Goal: Transaction & Acquisition: Book appointment/travel/reservation

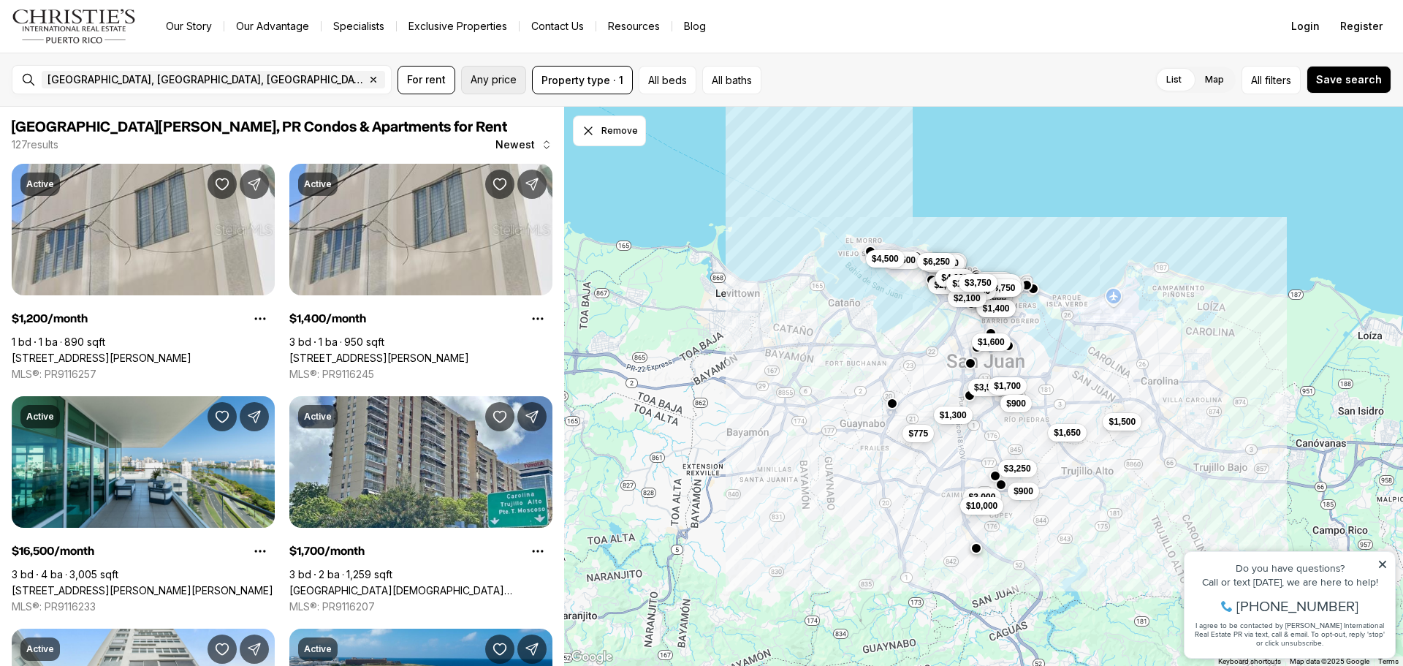
click at [498, 88] on button "Any price" at bounding box center [493, 80] width 65 height 29
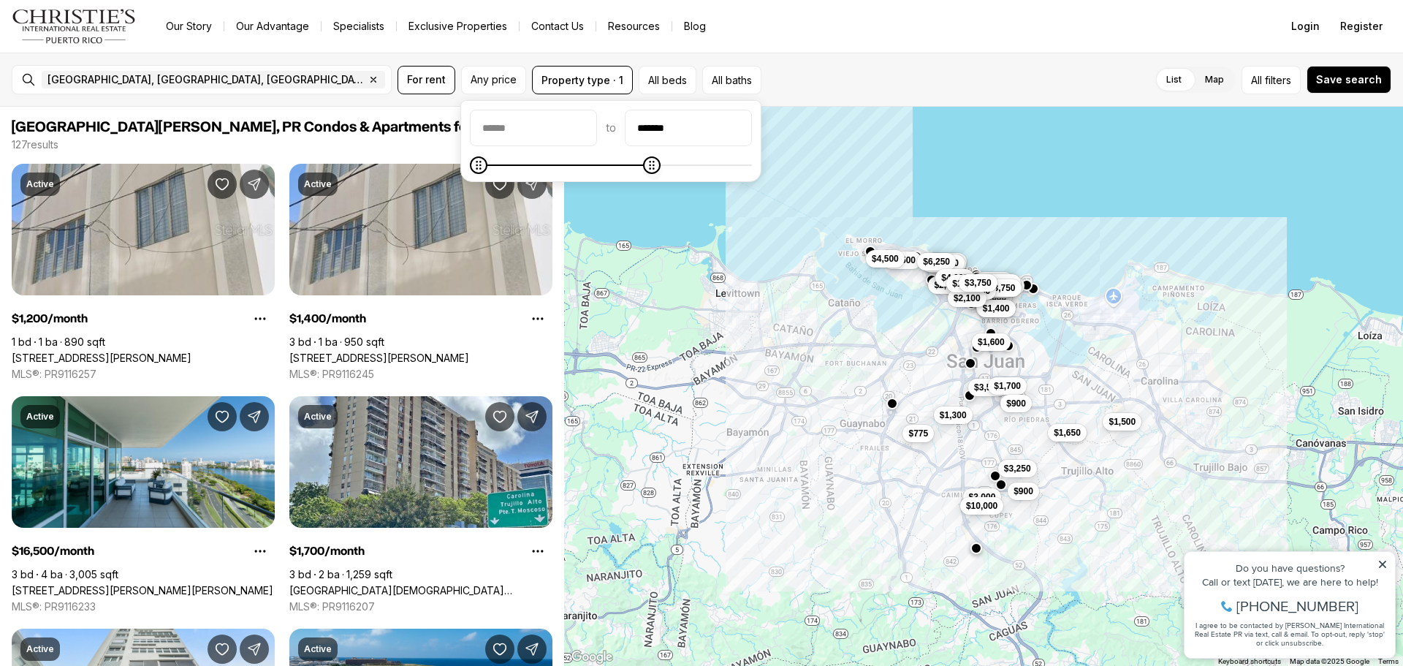
click at [646, 171] on icon "Maximum" at bounding box center [652, 165] width 12 height 12
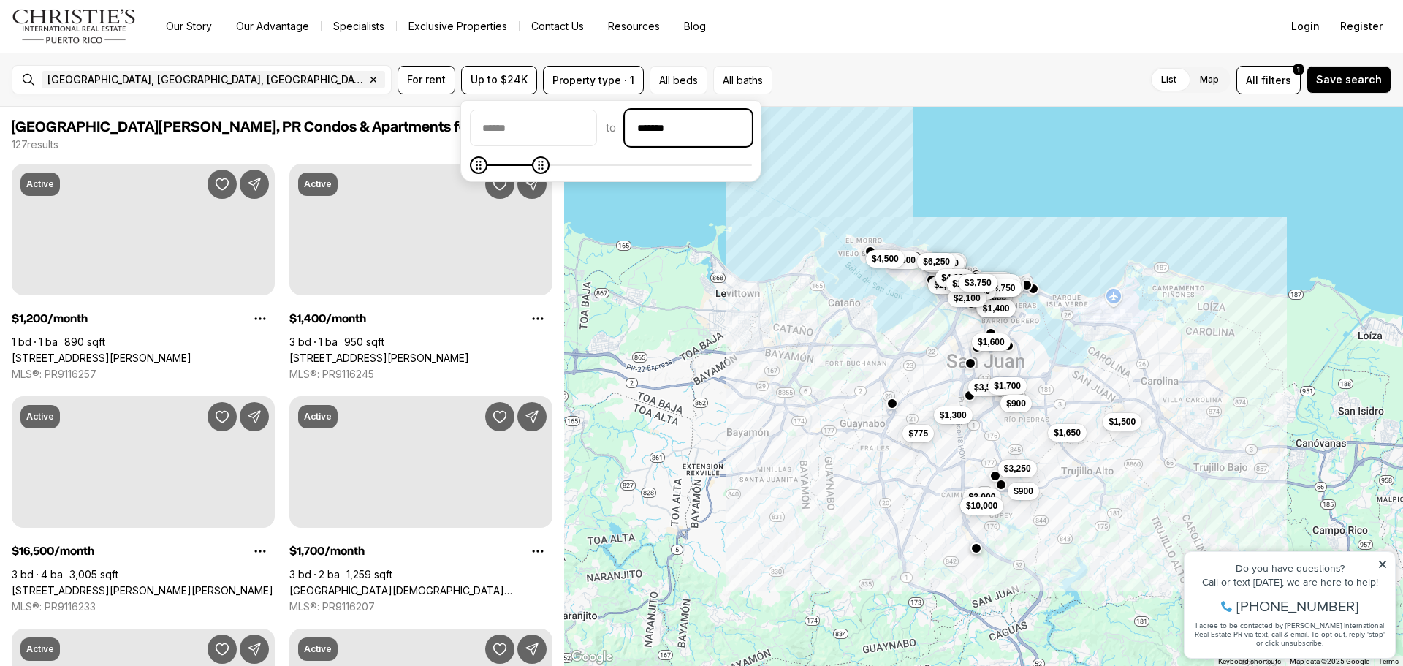
drag, startPoint x: 733, startPoint y: 129, endPoint x: 741, endPoint y: 126, distance: 8.6
click at [699, 128] on input "*******" at bounding box center [689, 127] width 126 height 35
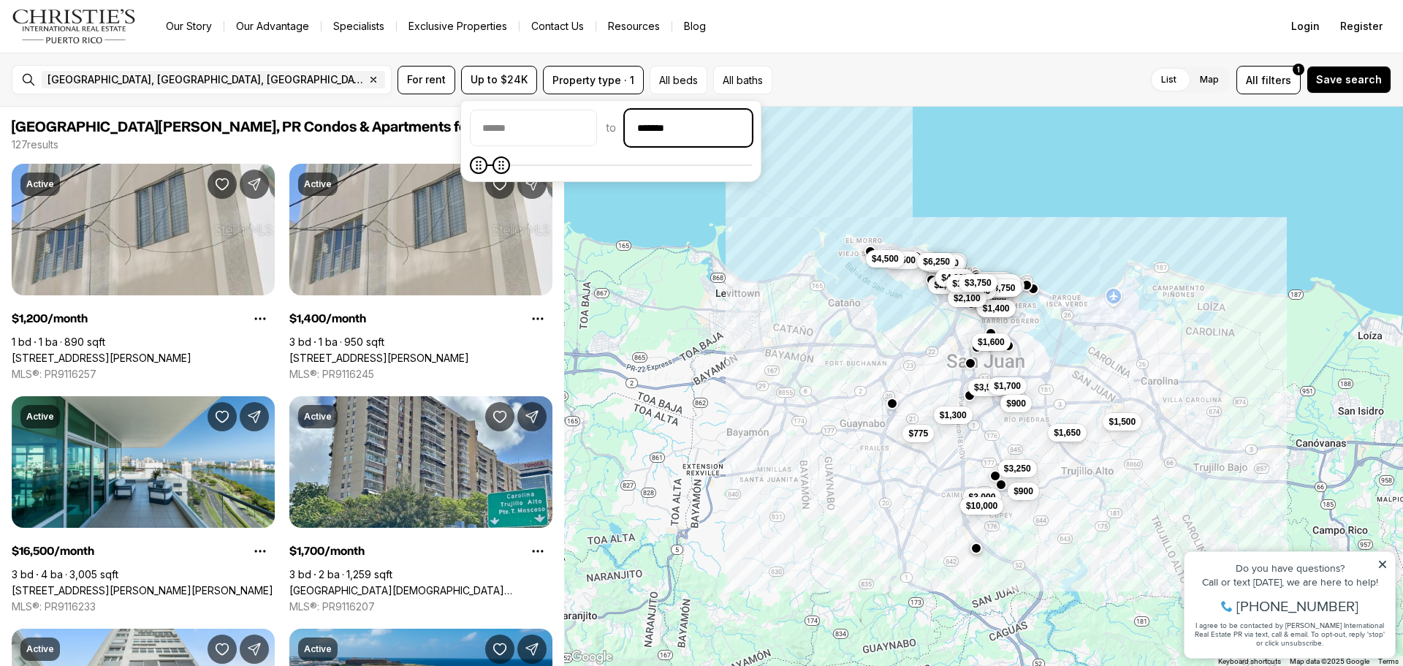
click at [741, 126] on input "*******" at bounding box center [689, 127] width 126 height 35
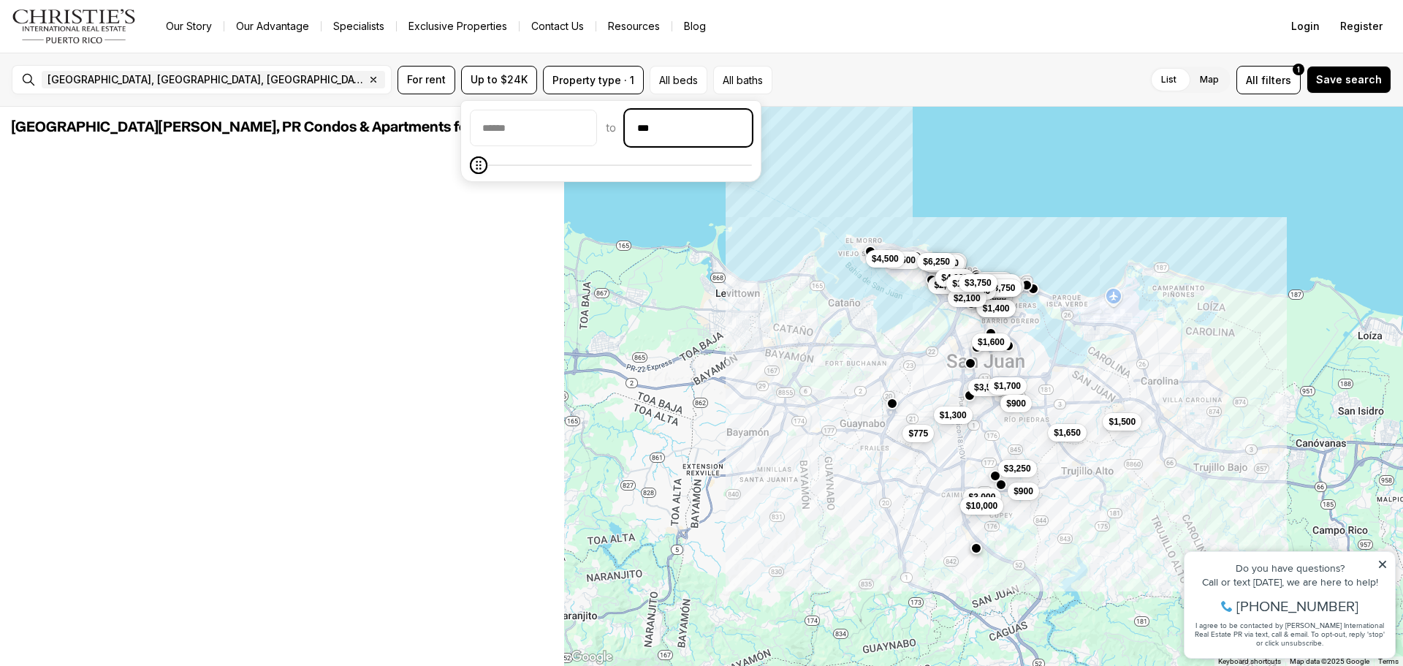
type input "**"
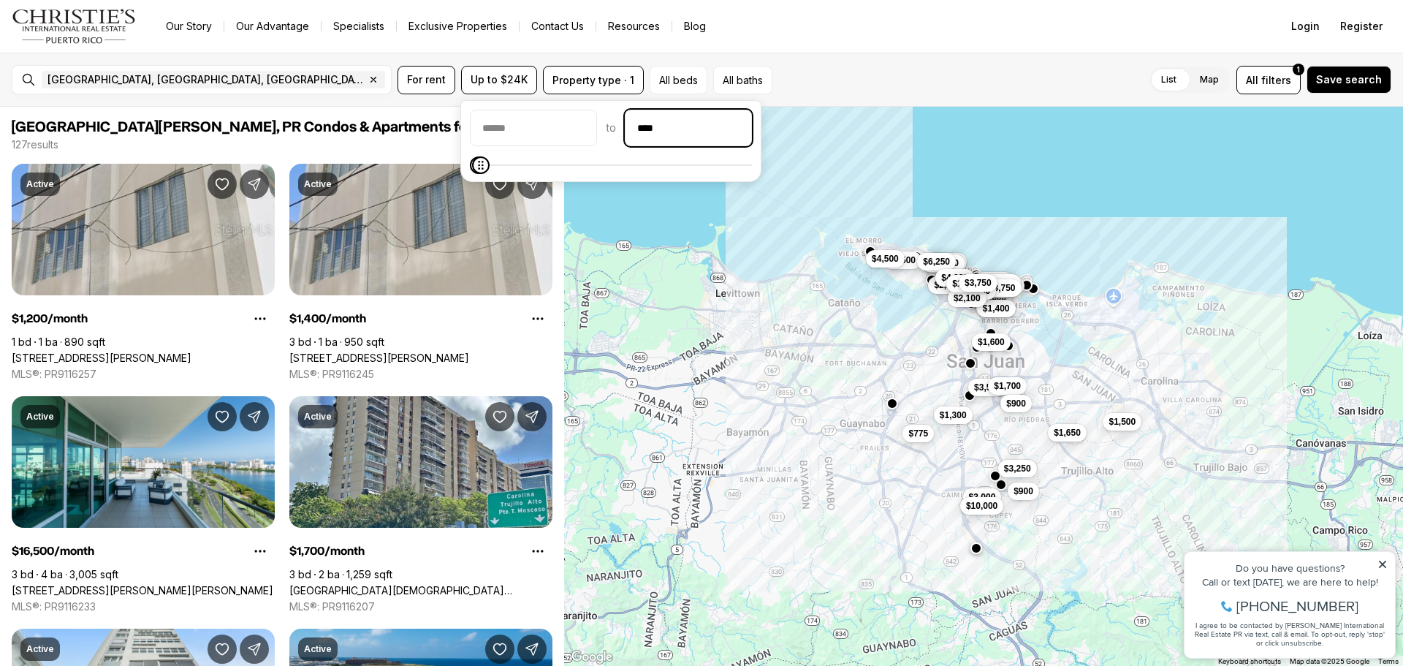
type input "****"
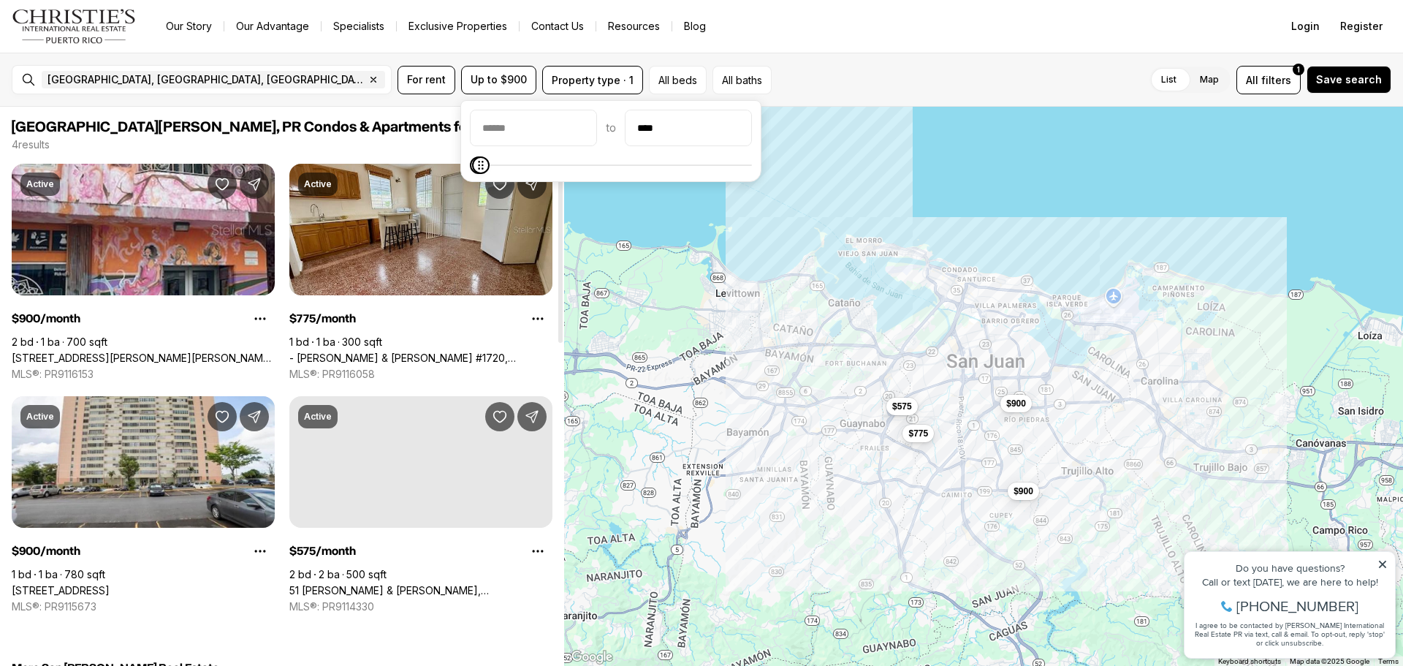
click at [415, 121] on span "[GEOGRAPHIC_DATA][PERSON_NAME], PR Condos & Apartments for Up to $900" at bounding box center [282, 127] width 541 height 18
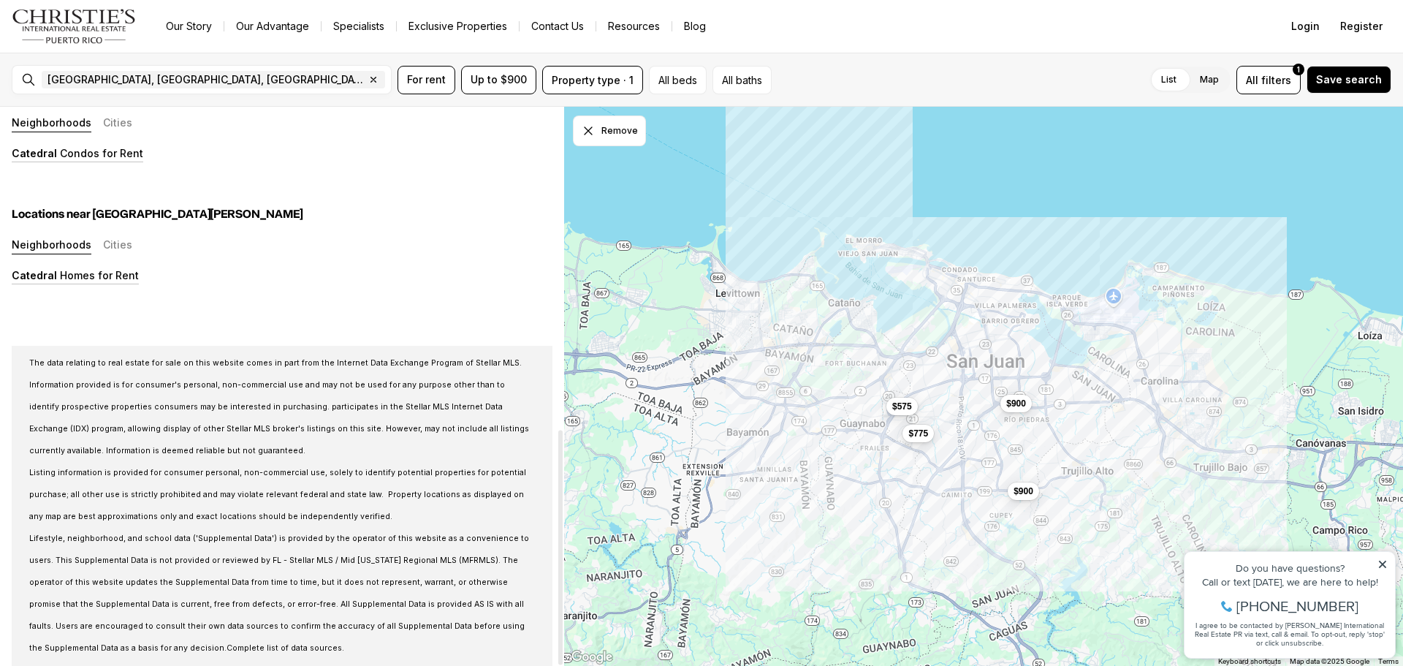
scroll to position [768, 0]
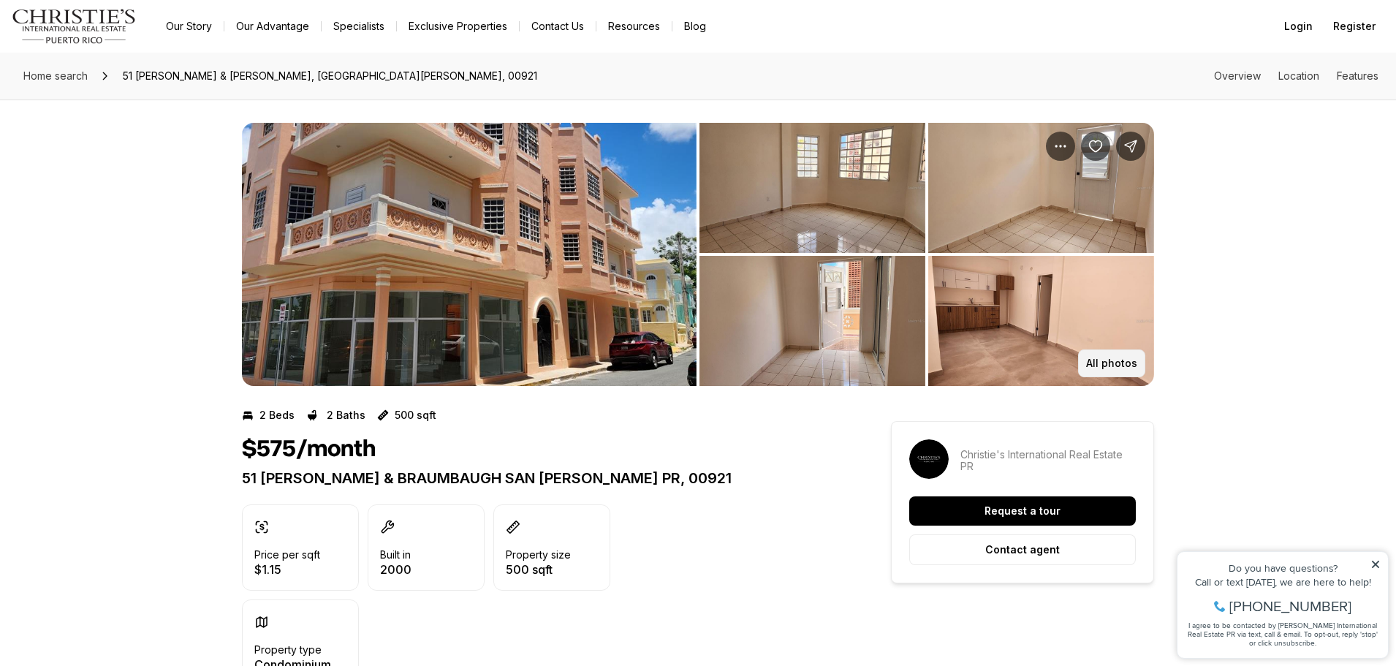
click at [1128, 365] on p "All photos" at bounding box center [1111, 363] width 51 height 12
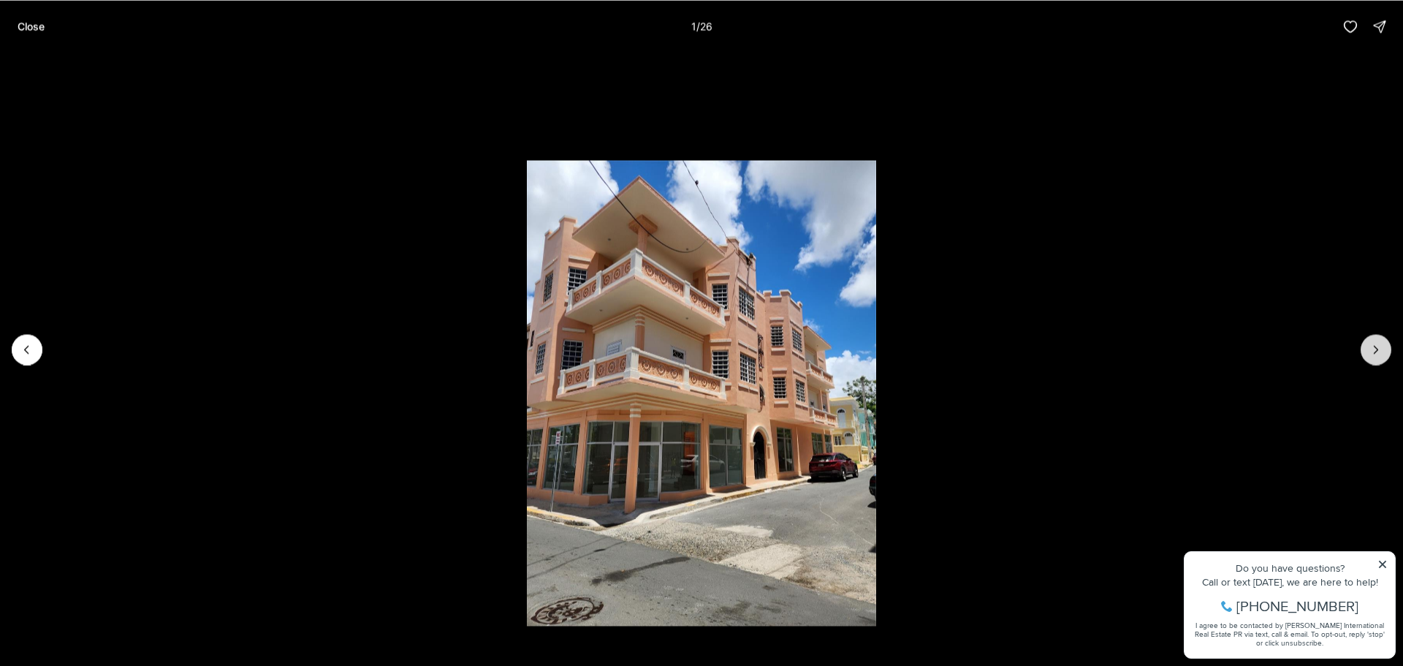
click at [1370, 349] on icon "Next slide" at bounding box center [1376, 349] width 15 height 15
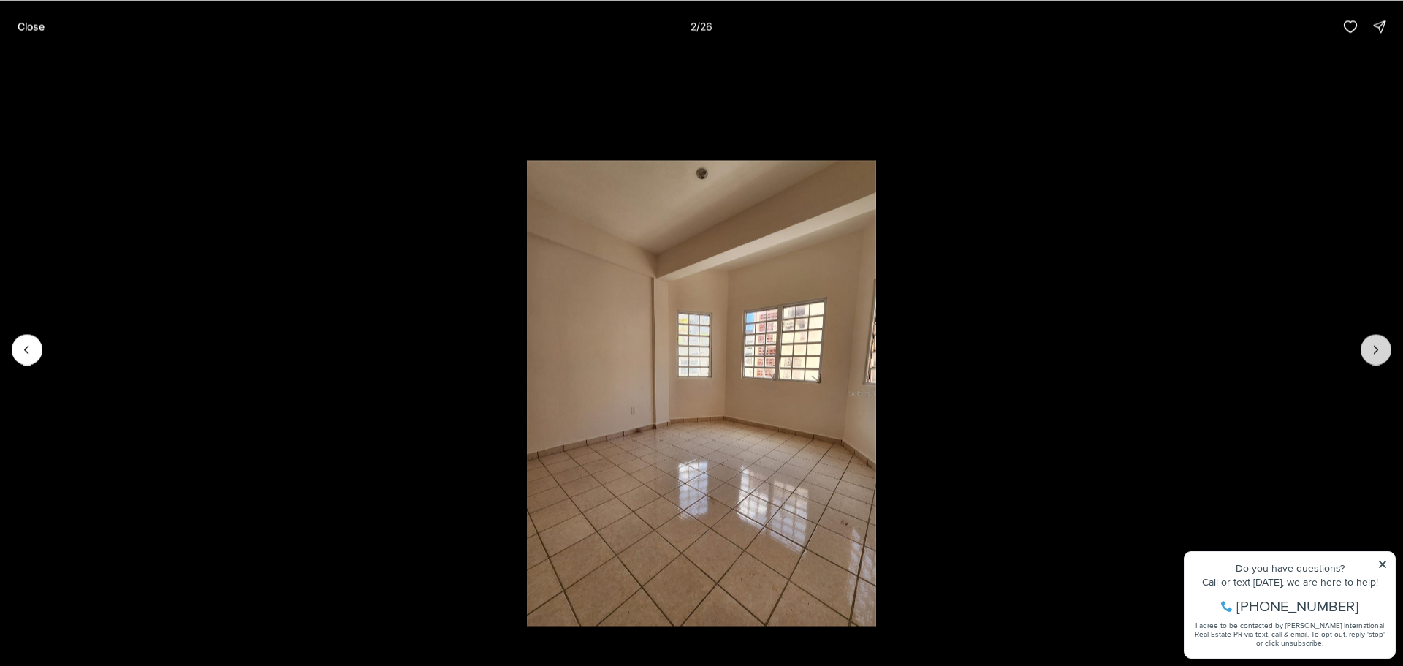
click at [1370, 349] on icon "Next slide" at bounding box center [1376, 349] width 15 height 15
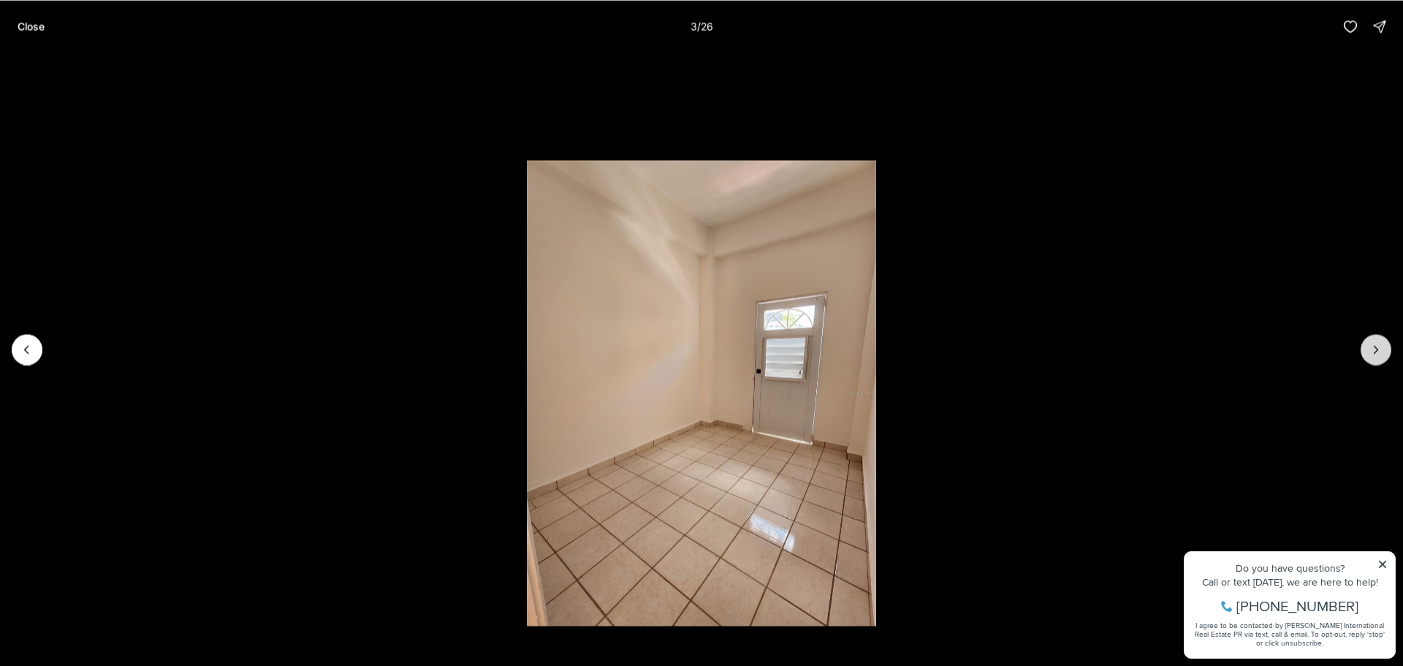
click at [1370, 349] on icon "Next slide" at bounding box center [1376, 349] width 15 height 15
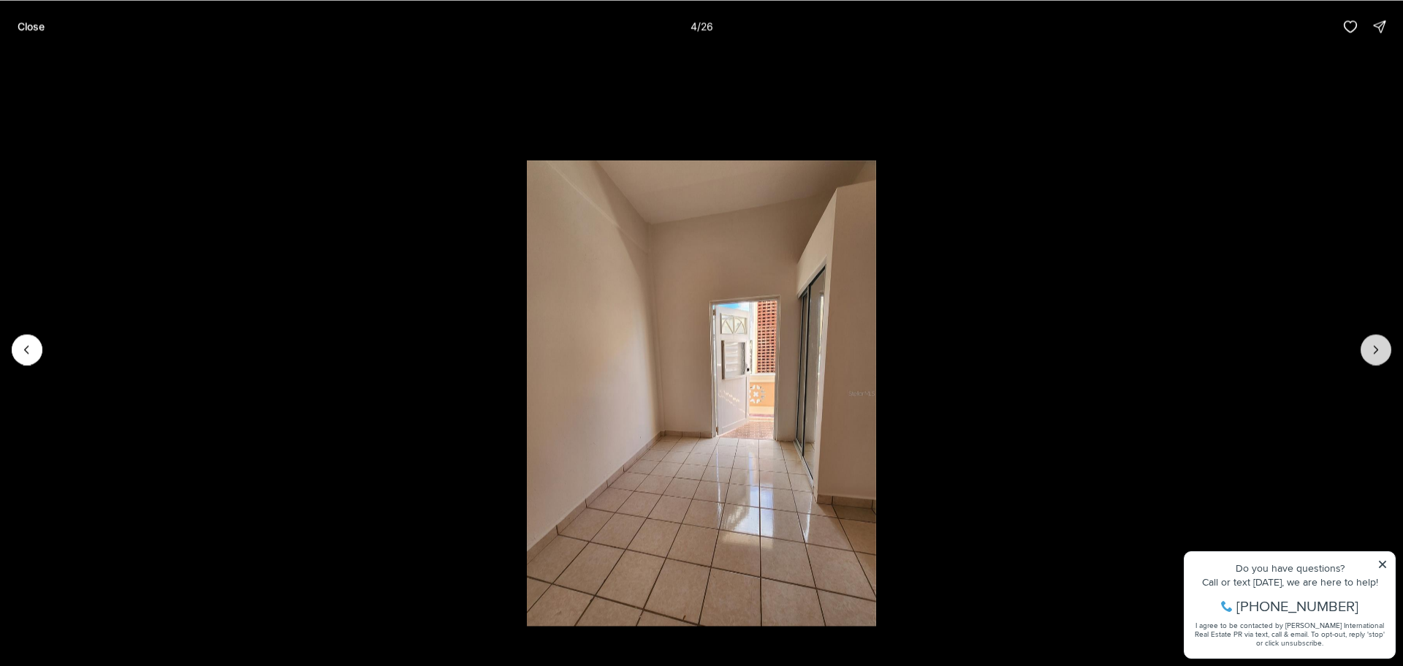
click at [1370, 349] on icon "Next slide" at bounding box center [1376, 349] width 15 height 15
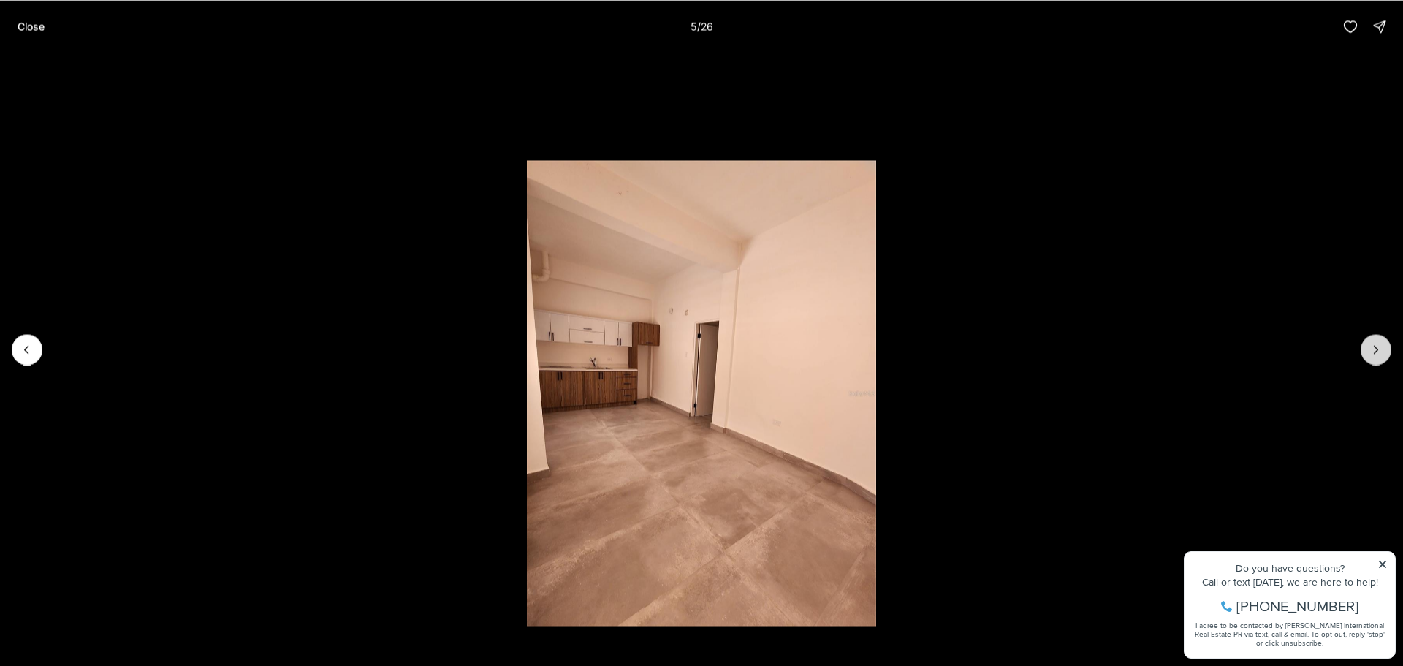
click at [1370, 349] on icon "Next slide" at bounding box center [1376, 349] width 15 height 15
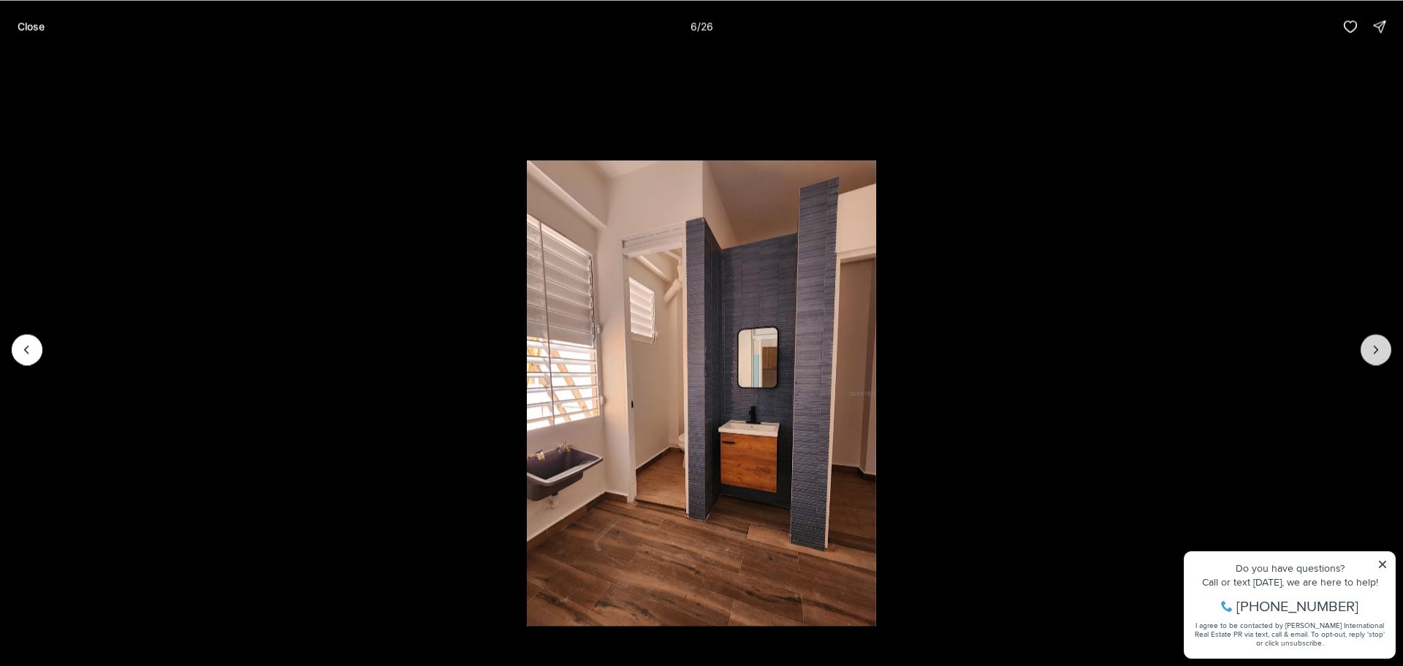
click at [1370, 349] on icon "Next slide" at bounding box center [1376, 349] width 15 height 15
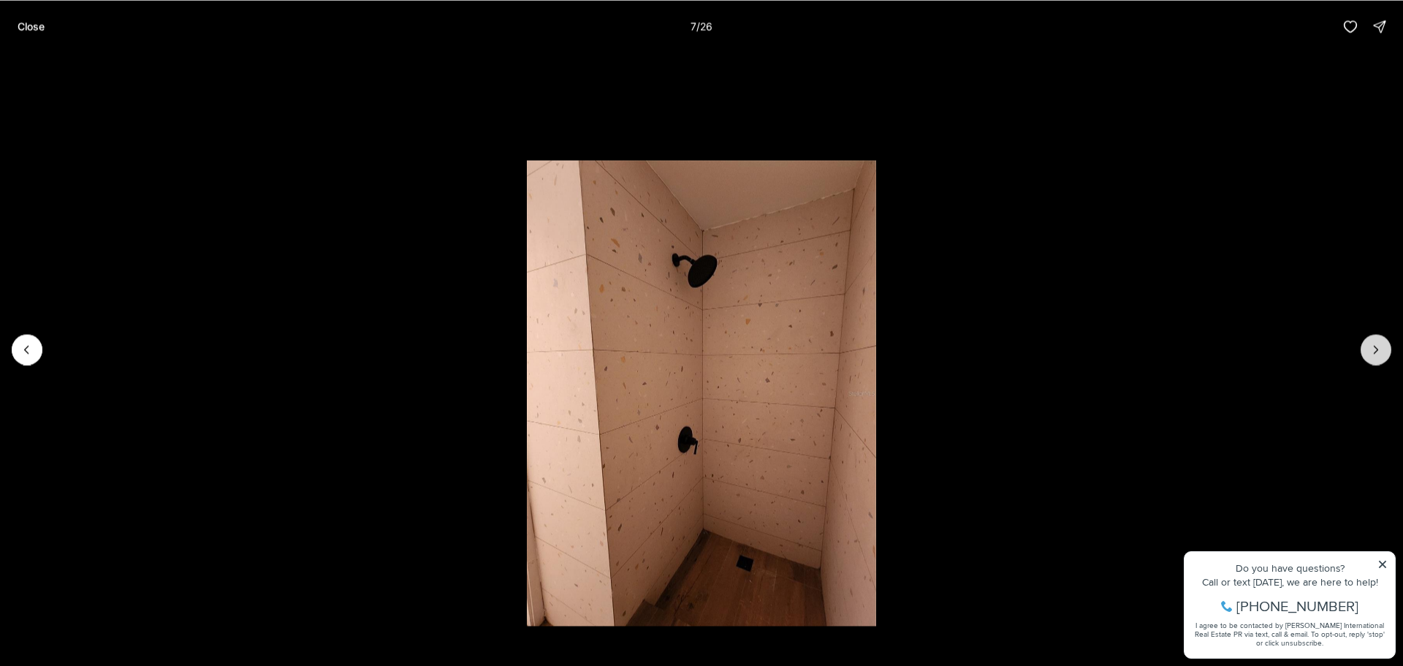
click at [1370, 349] on icon "Next slide" at bounding box center [1376, 349] width 15 height 15
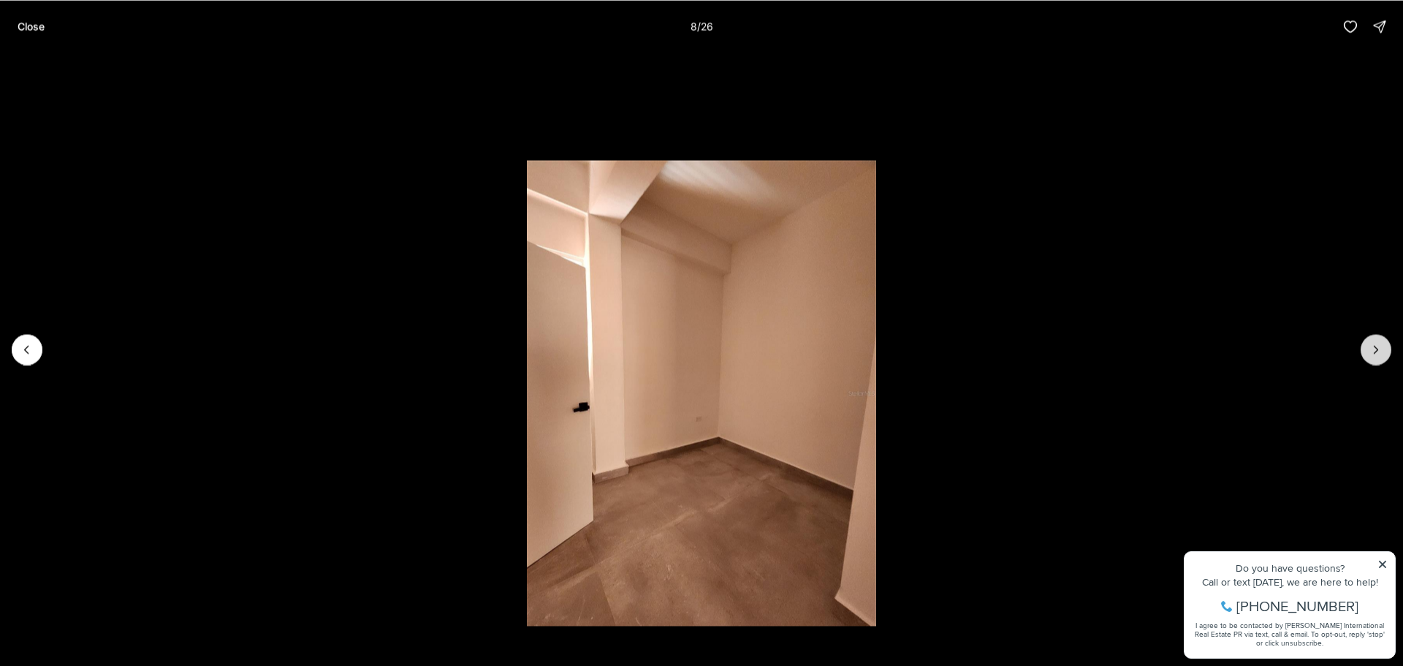
click at [1370, 349] on icon "Next slide" at bounding box center [1376, 349] width 15 height 15
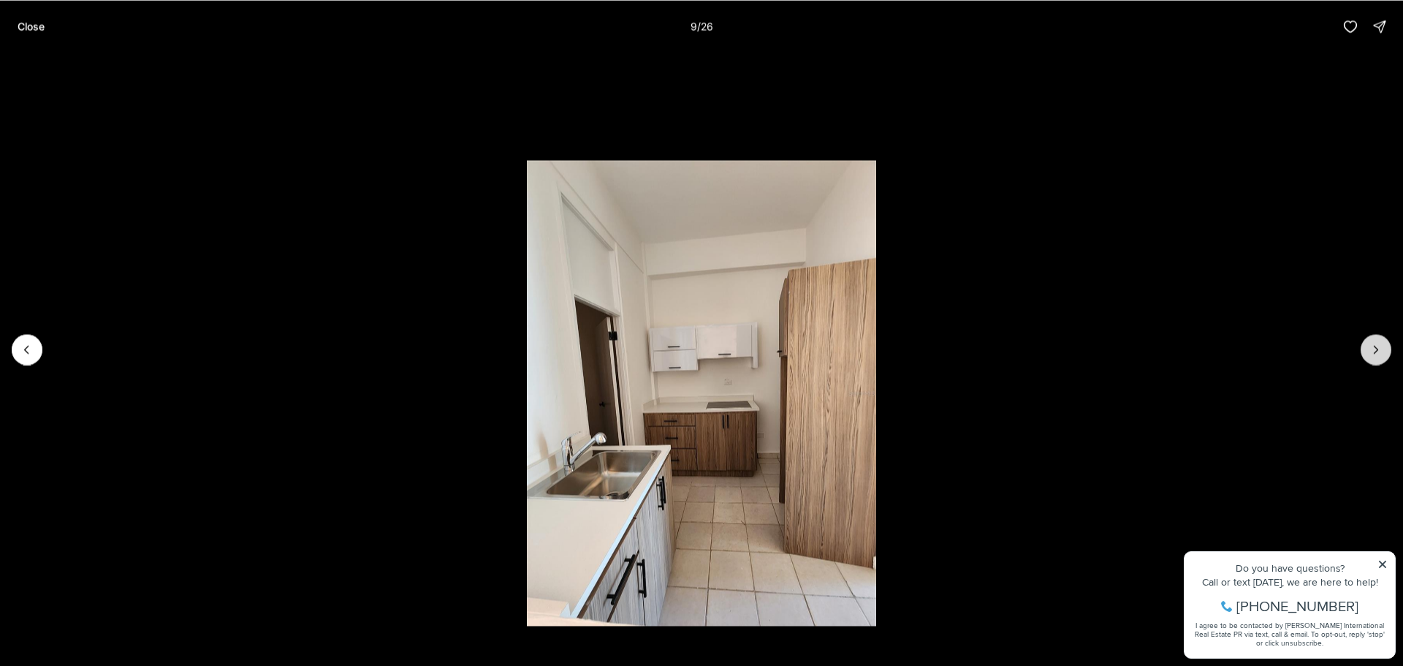
click at [1370, 349] on icon "Next slide" at bounding box center [1376, 349] width 15 height 15
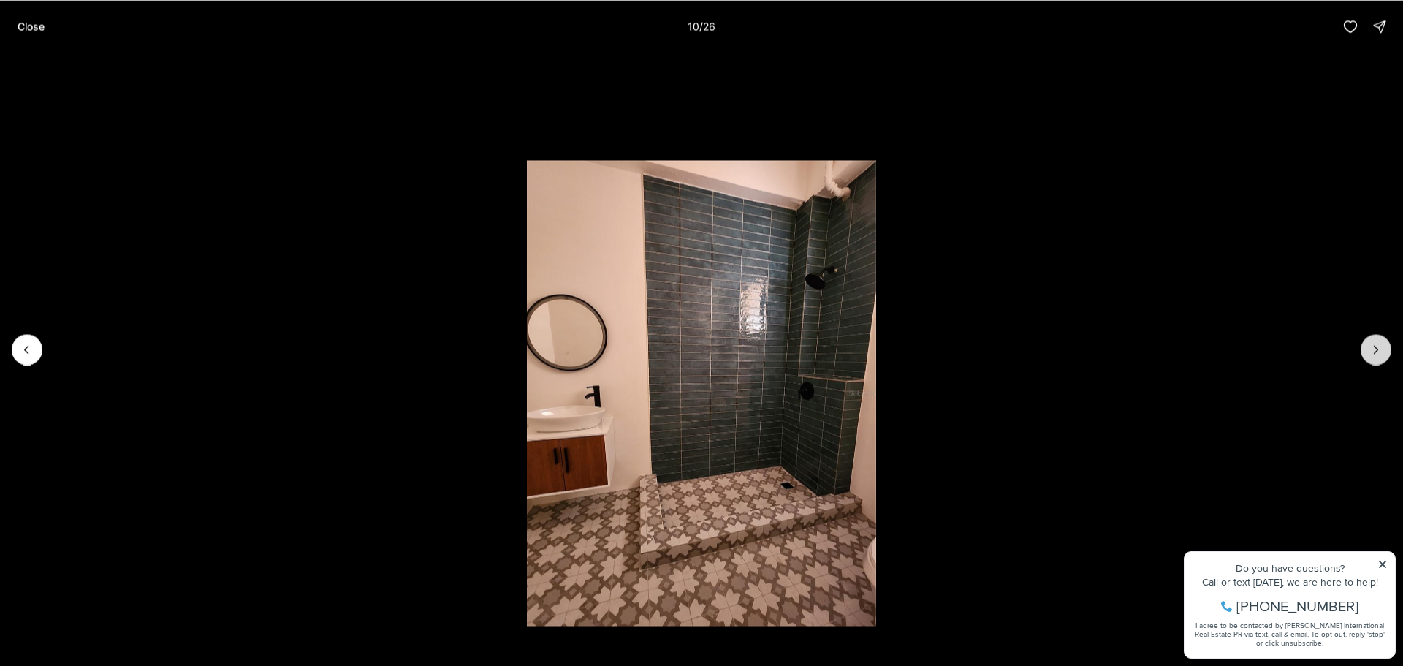
click at [1370, 349] on icon "Next slide" at bounding box center [1376, 349] width 15 height 15
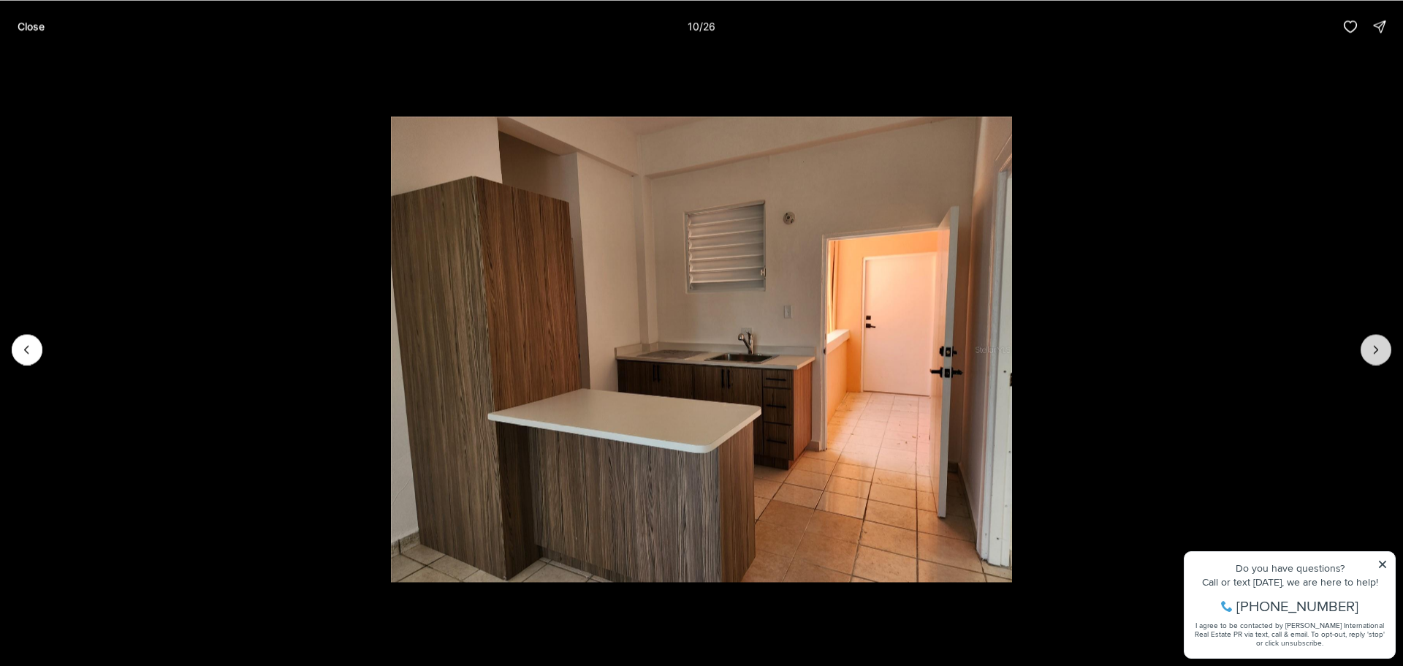
click at [1370, 349] on icon "Next slide" at bounding box center [1376, 349] width 15 height 15
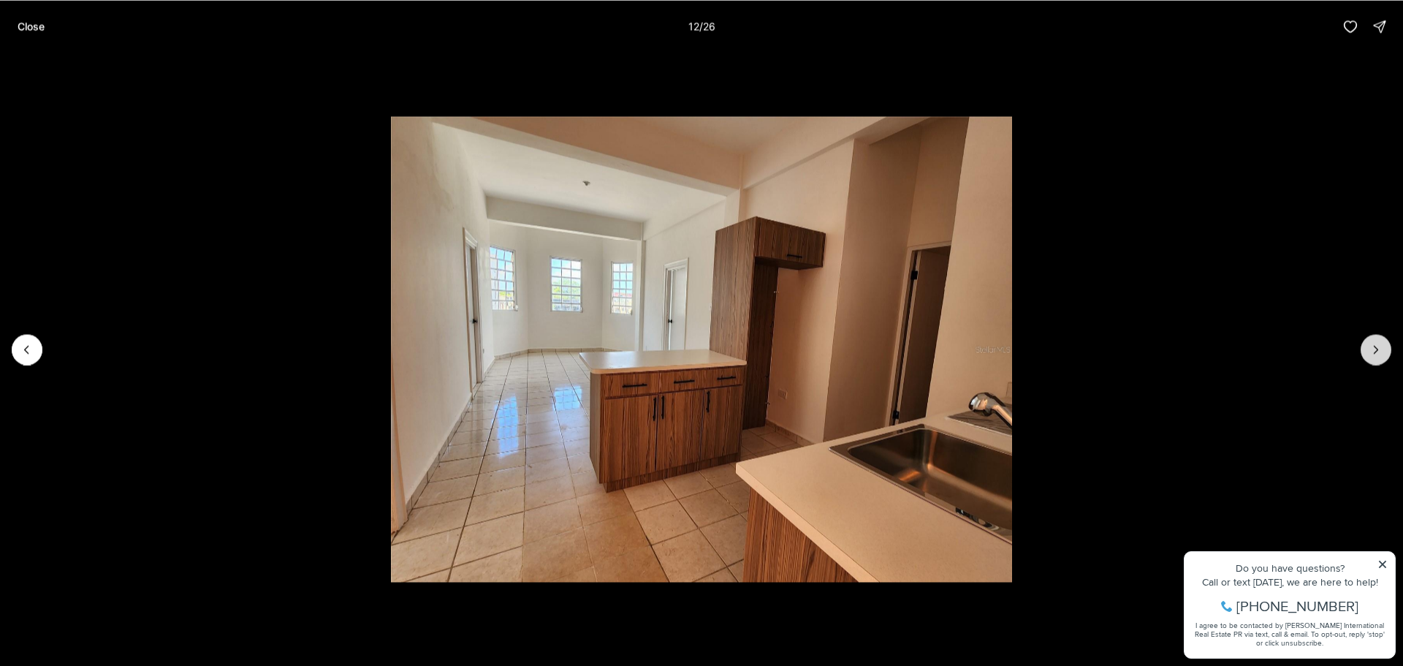
click at [1370, 349] on icon "Next slide" at bounding box center [1376, 349] width 15 height 15
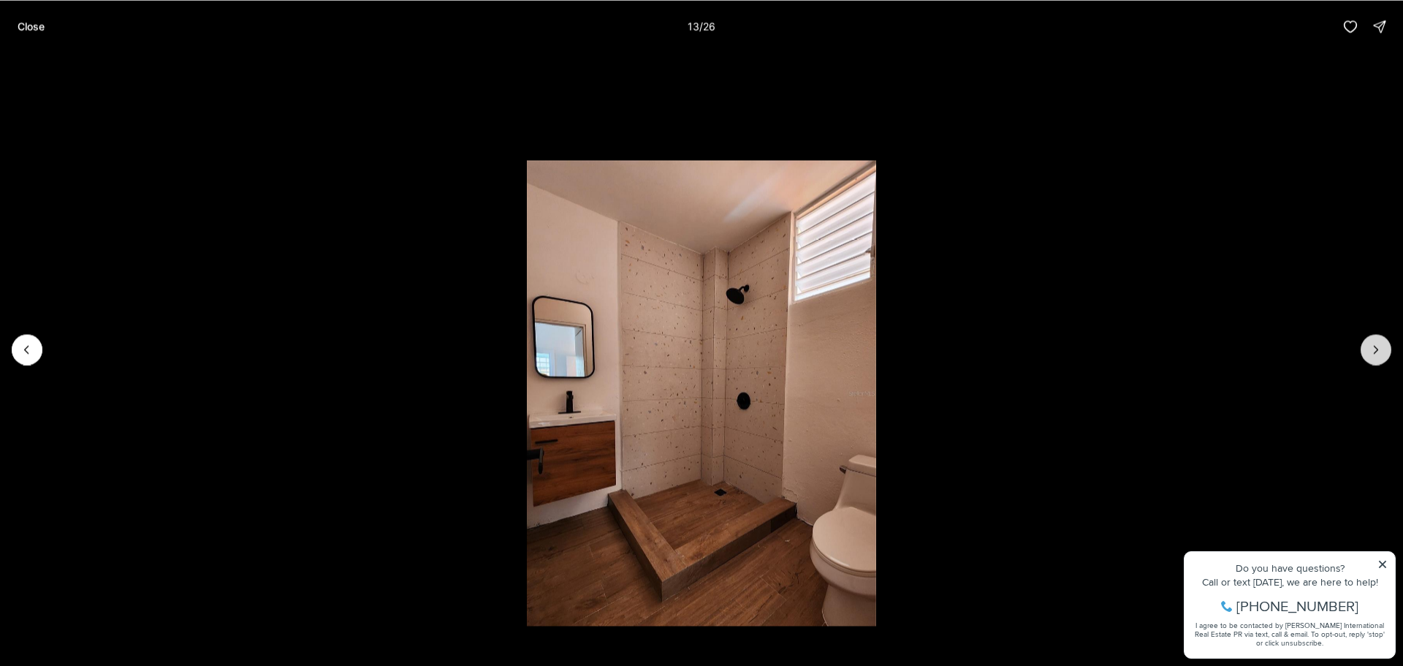
click at [1370, 349] on icon "Next slide" at bounding box center [1376, 349] width 15 height 15
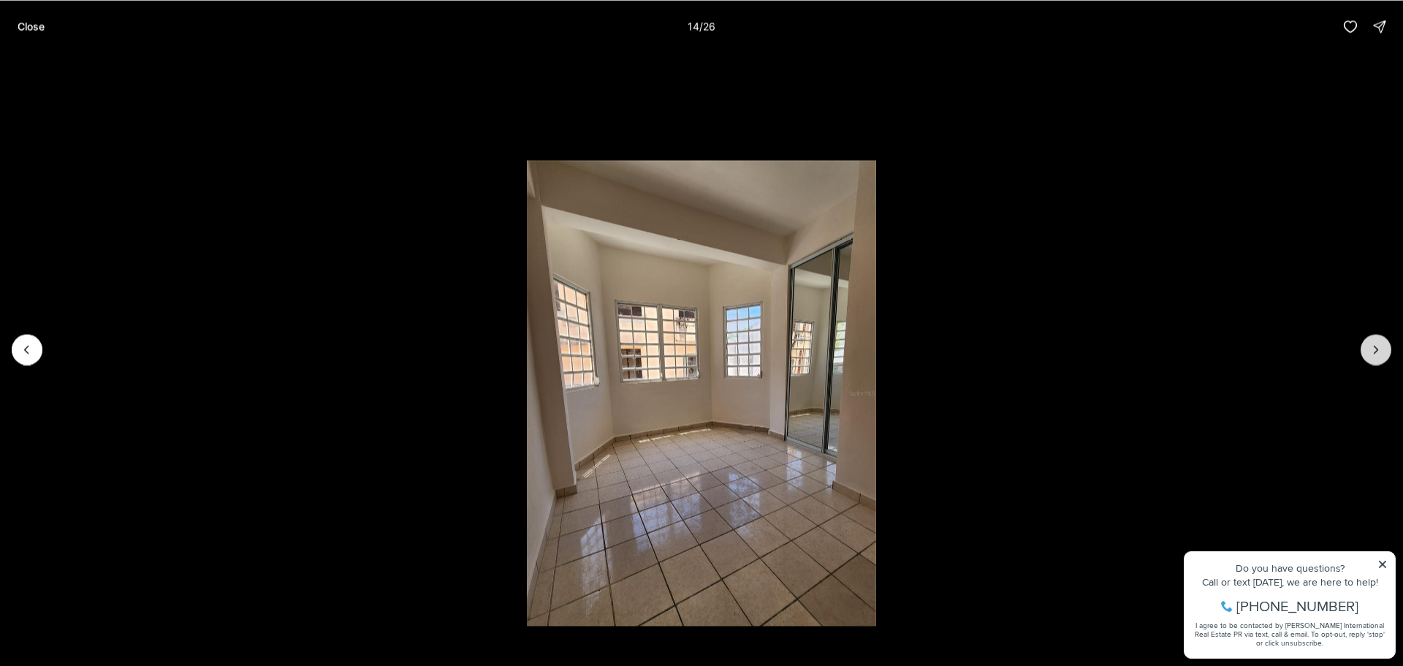
click at [1370, 349] on icon "Next slide" at bounding box center [1376, 349] width 15 height 15
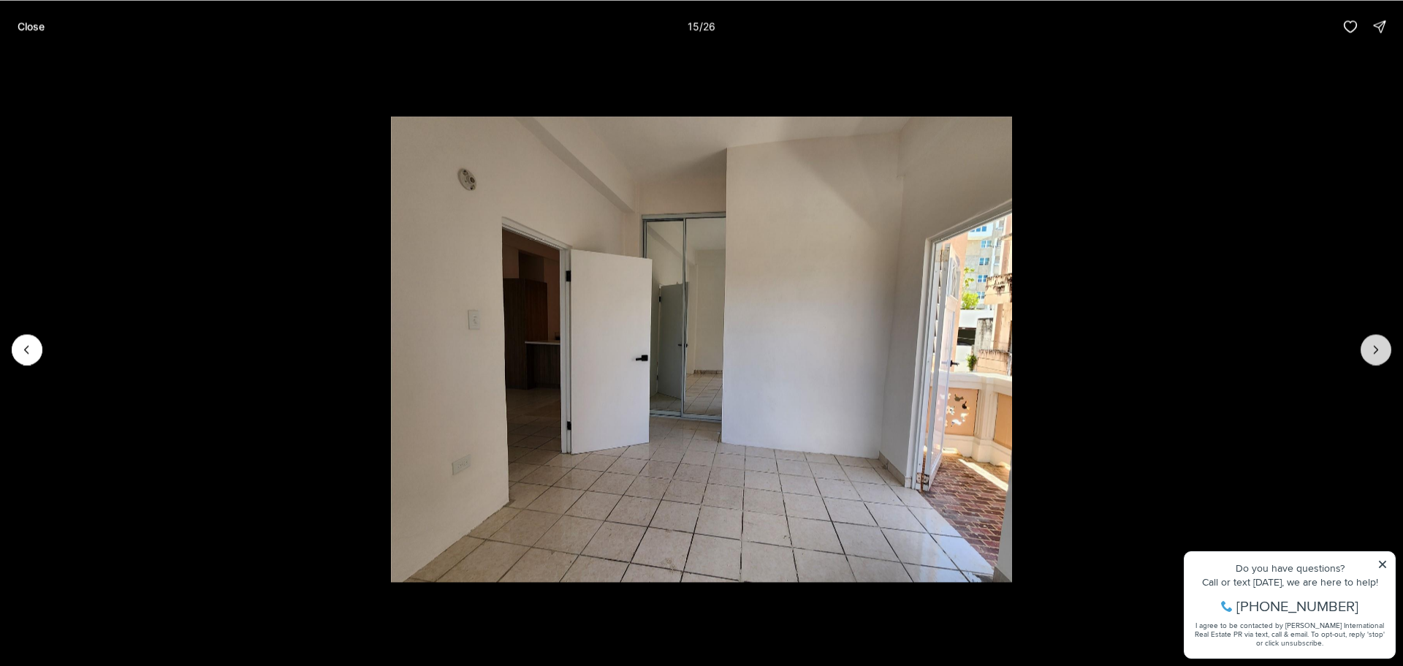
click at [1370, 349] on icon "Next slide" at bounding box center [1376, 349] width 15 height 15
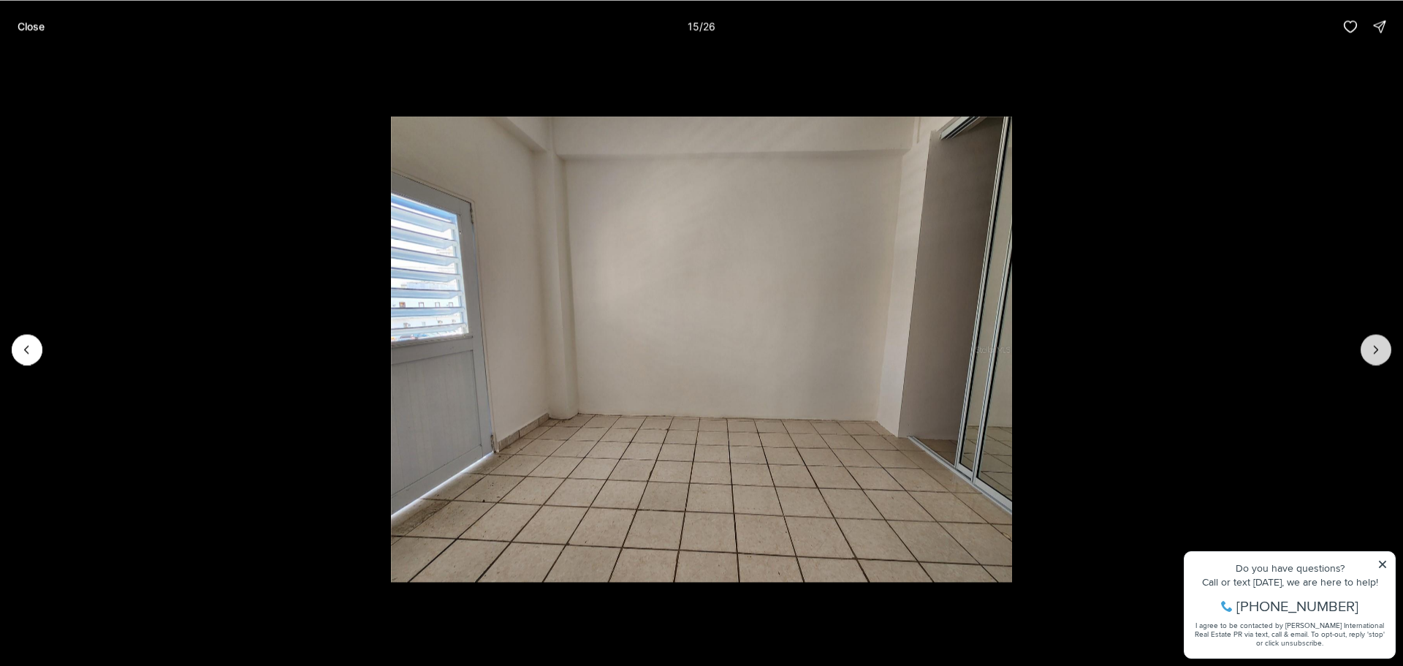
click at [1370, 349] on icon "Next slide" at bounding box center [1376, 349] width 15 height 15
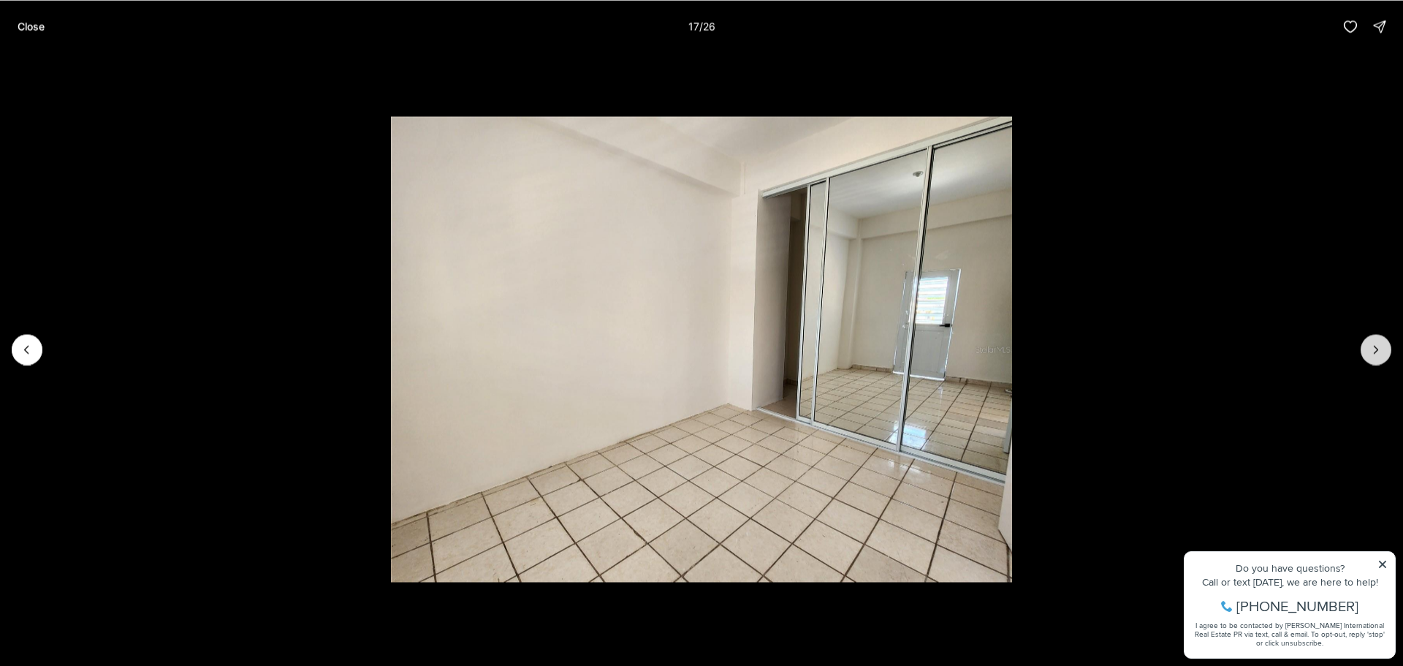
click at [1365, 344] on button "Next slide" at bounding box center [1376, 349] width 31 height 31
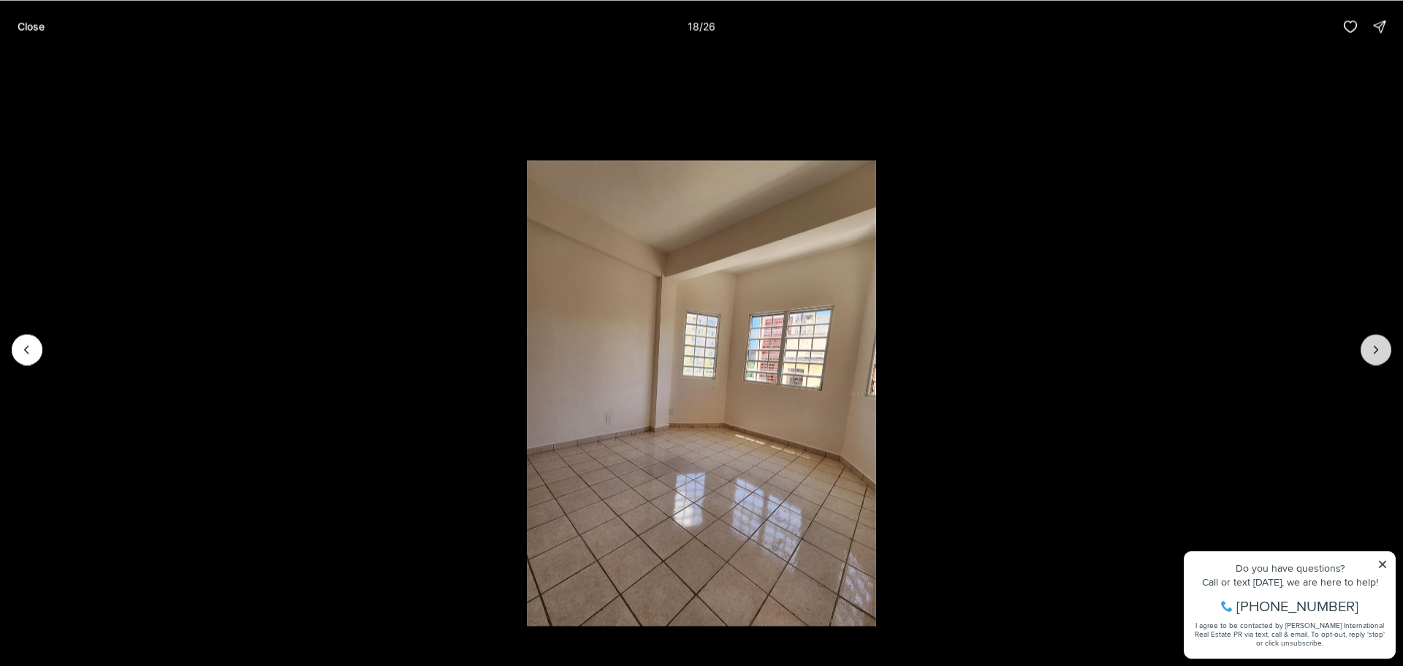
click at [1365, 344] on button "Next slide" at bounding box center [1376, 349] width 31 height 31
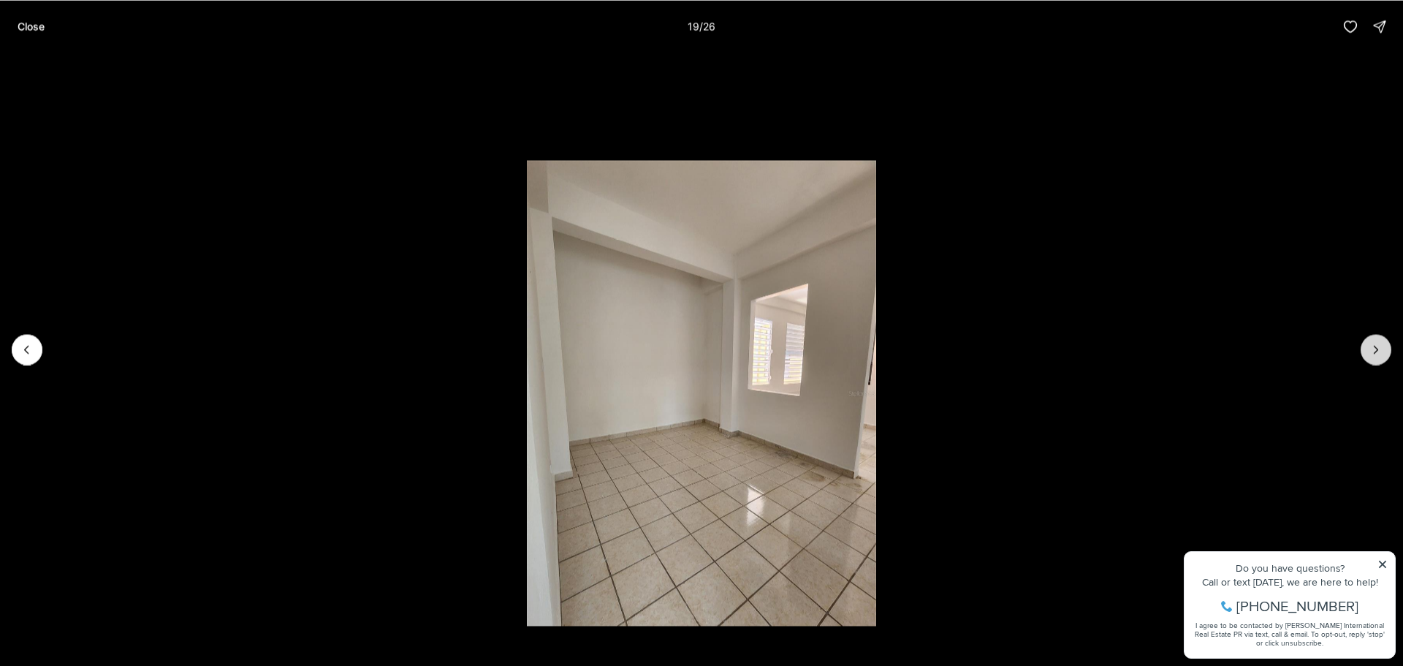
click at [1368, 343] on button "Next slide" at bounding box center [1376, 349] width 31 height 31
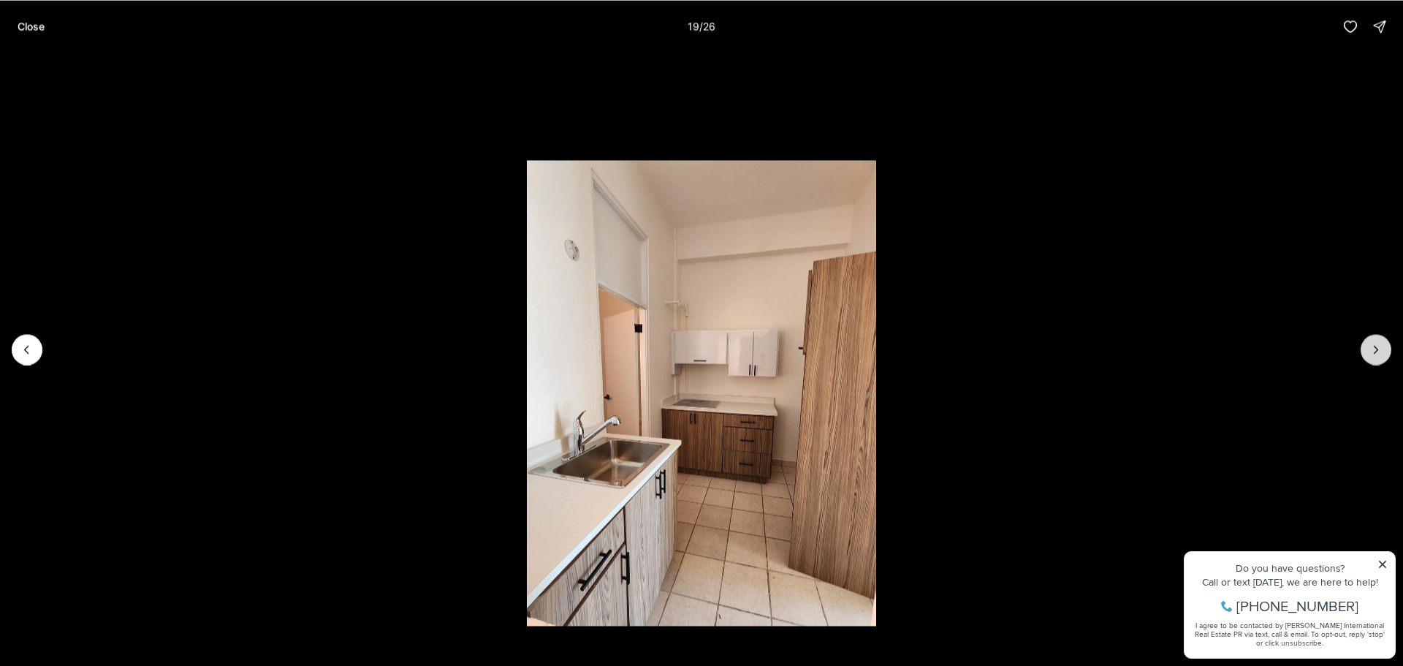
click at [1368, 343] on button "Next slide" at bounding box center [1376, 349] width 31 height 31
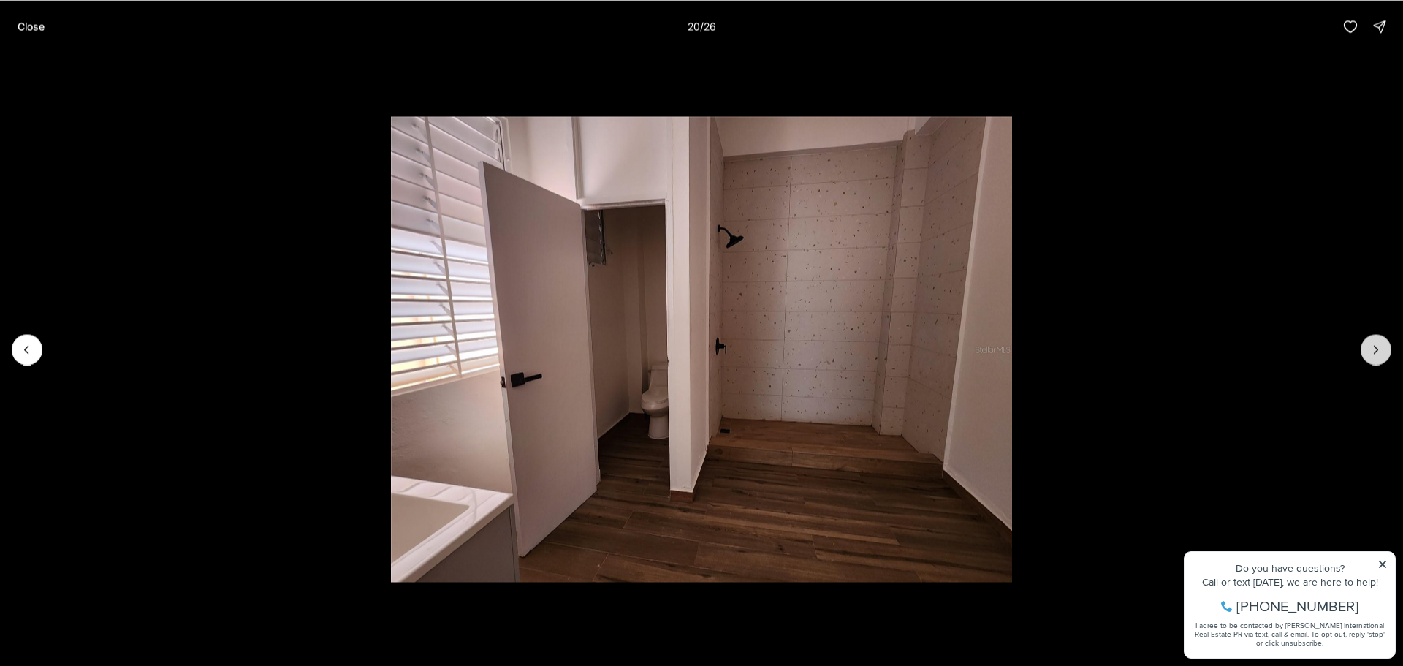
click at [1368, 343] on button "Next slide" at bounding box center [1376, 349] width 31 height 31
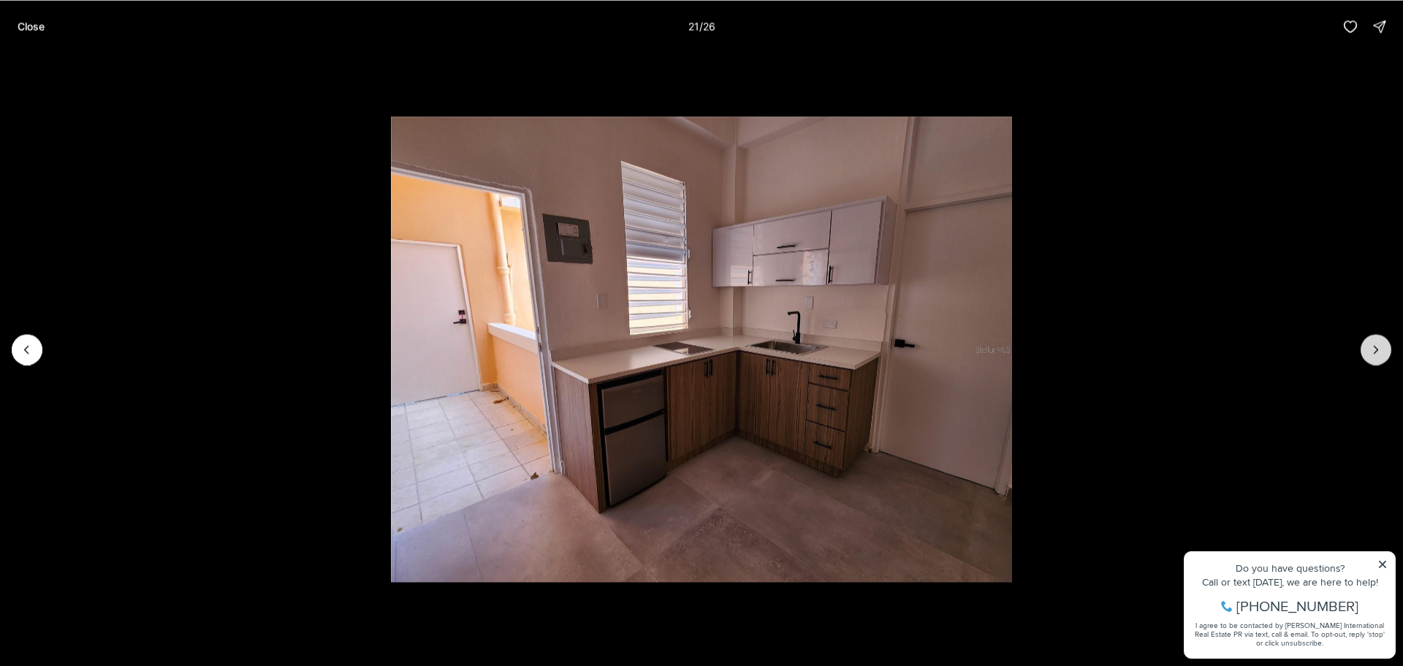
click at [1368, 343] on button "Next slide" at bounding box center [1376, 349] width 31 height 31
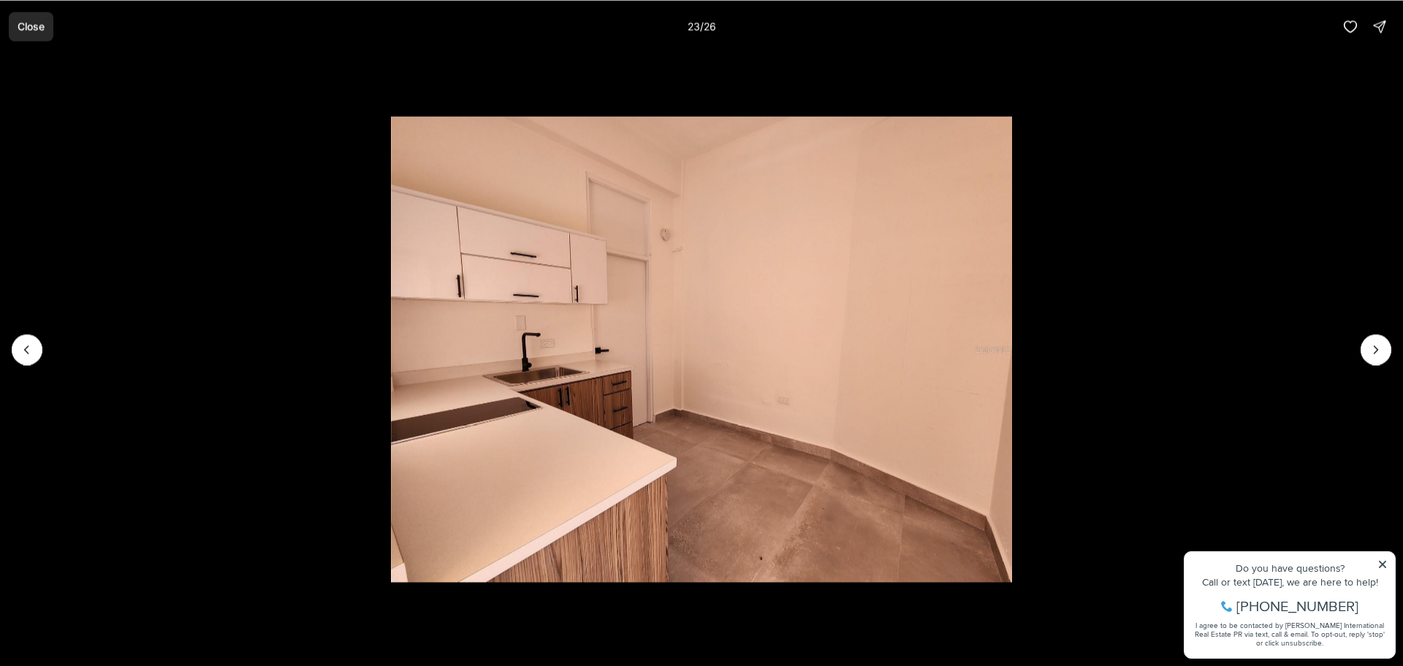
click at [44, 37] on button "Close" at bounding box center [31, 26] width 45 height 29
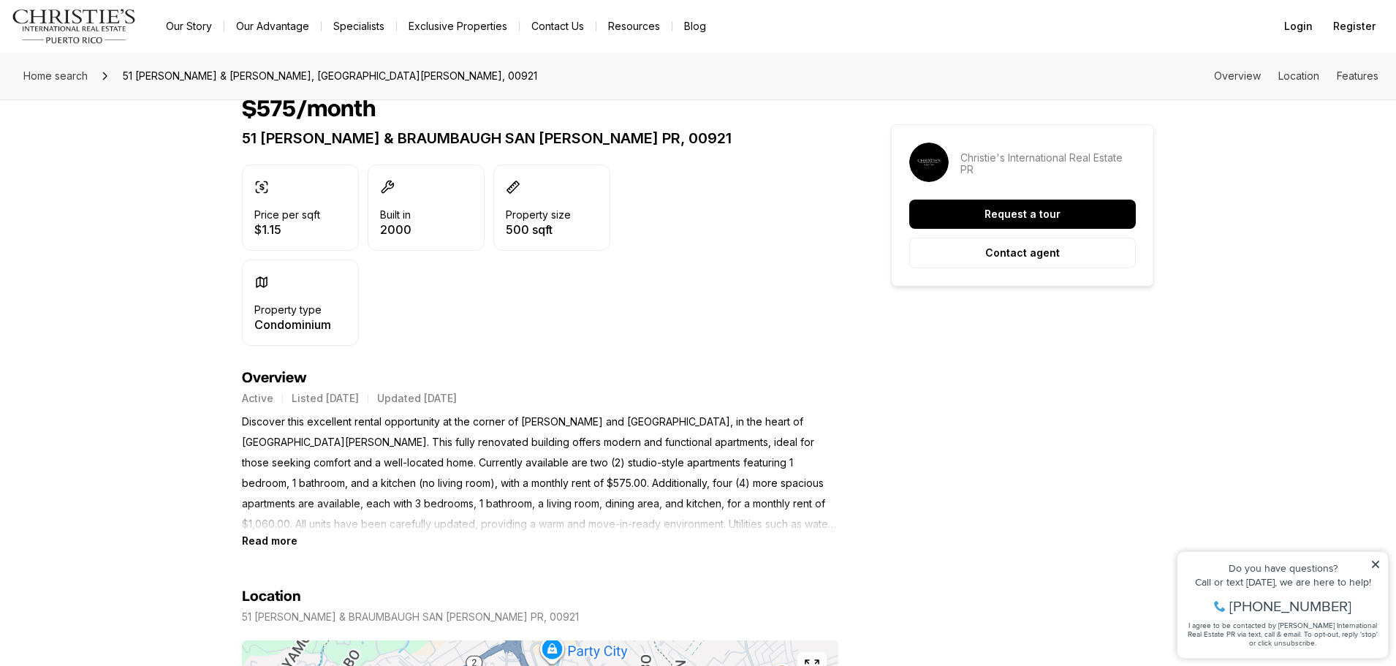
scroll to position [365, 0]
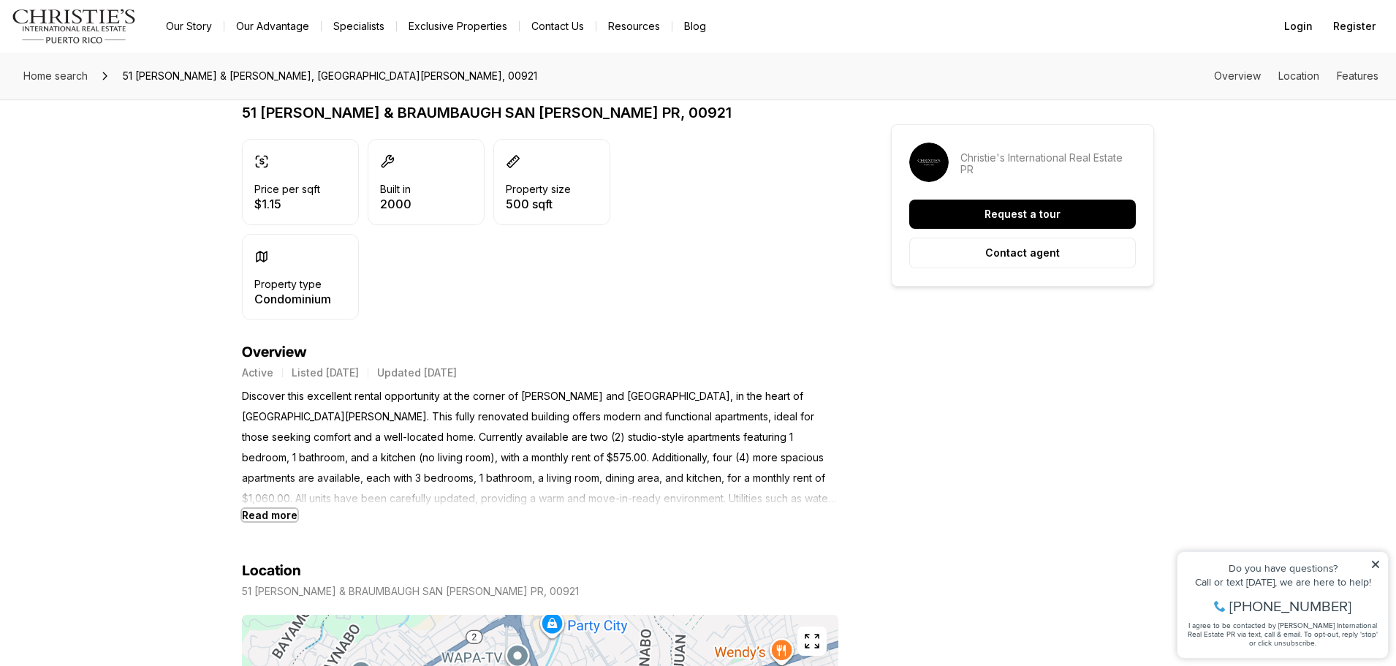
click at [256, 510] on b "Read more" at bounding box center [270, 515] width 56 height 12
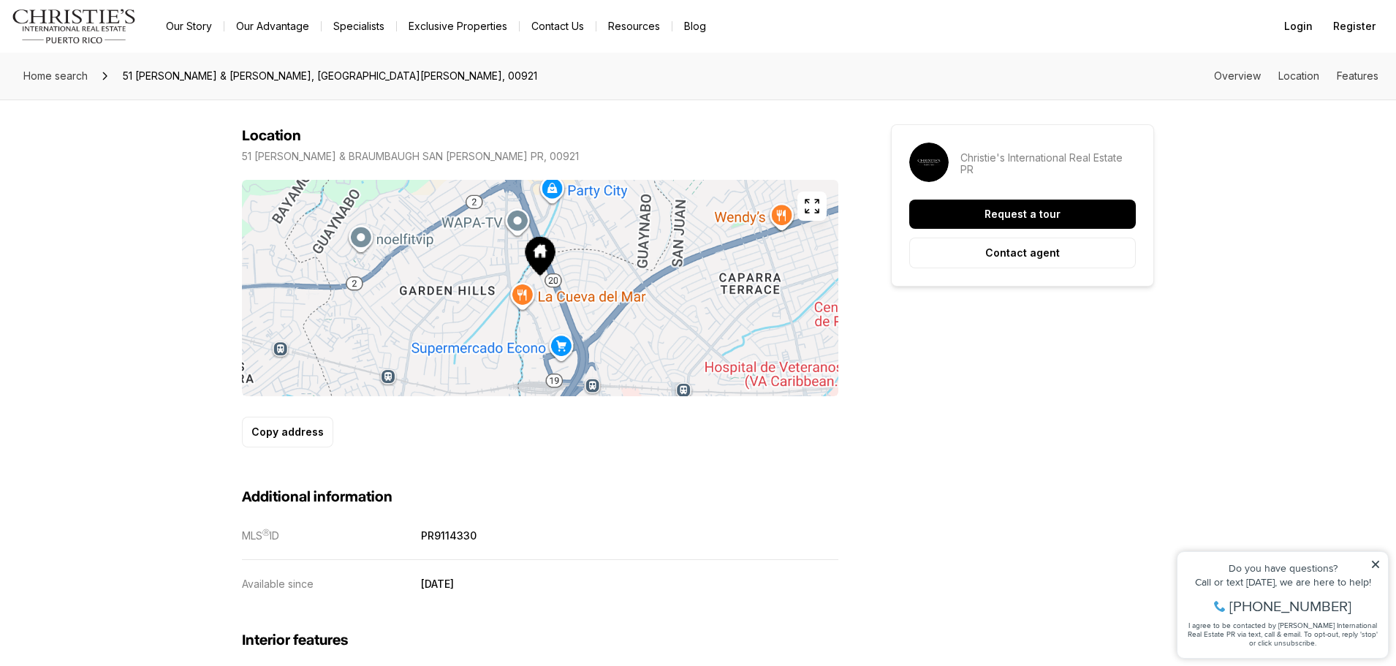
scroll to position [877, 0]
